Goal: Information Seeking & Learning: Learn about a topic

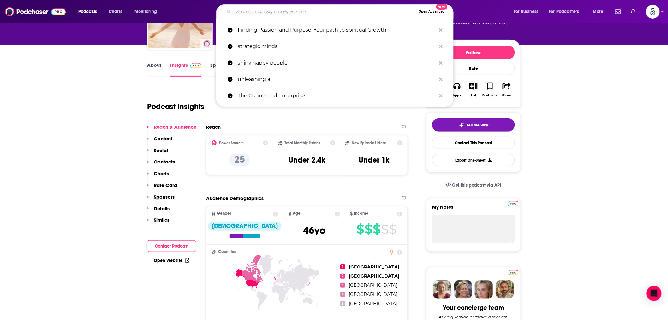
type input "Leman Tech Leadership Podcast"
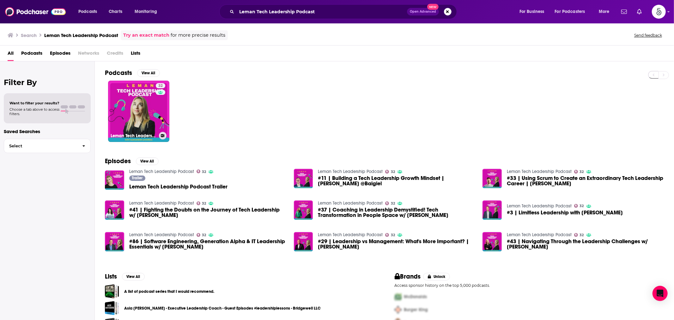
click at [162, 109] on div "32" at bounding box center [161, 107] width 11 height 49
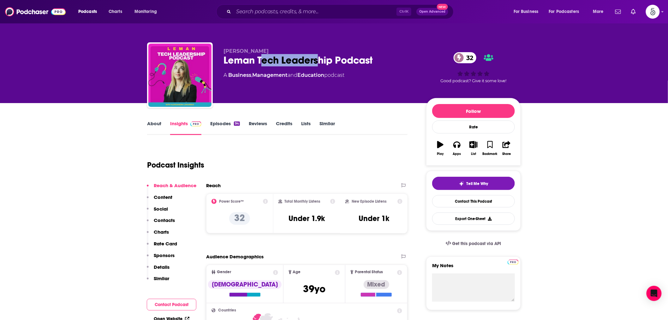
drag, startPoint x: 260, startPoint y: 62, endPoint x: 319, endPoint y: 62, distance: 58.7
click at [319, 62] on div "Leman Tech Leadership Podcast 32" at bounding box center [320, 60] width 193 height 12
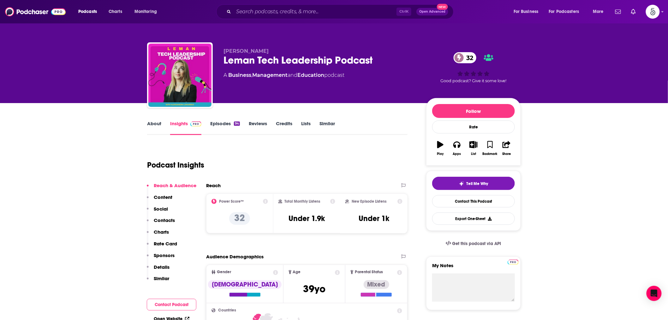
click at [221, 123] on link "Episodes 94" at bounding box center [225, 127] width 30 height 15
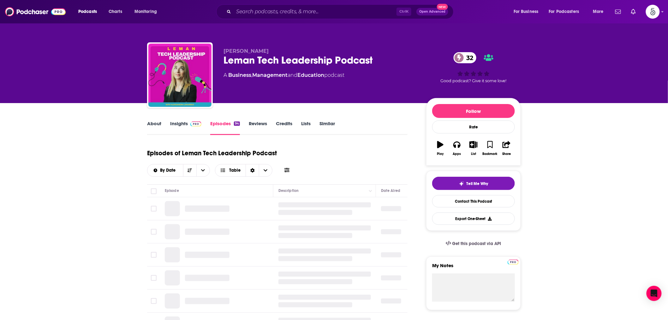
click at [175, 126] on link "Insights" at bounding box center [185, 127] width 31 height 15
